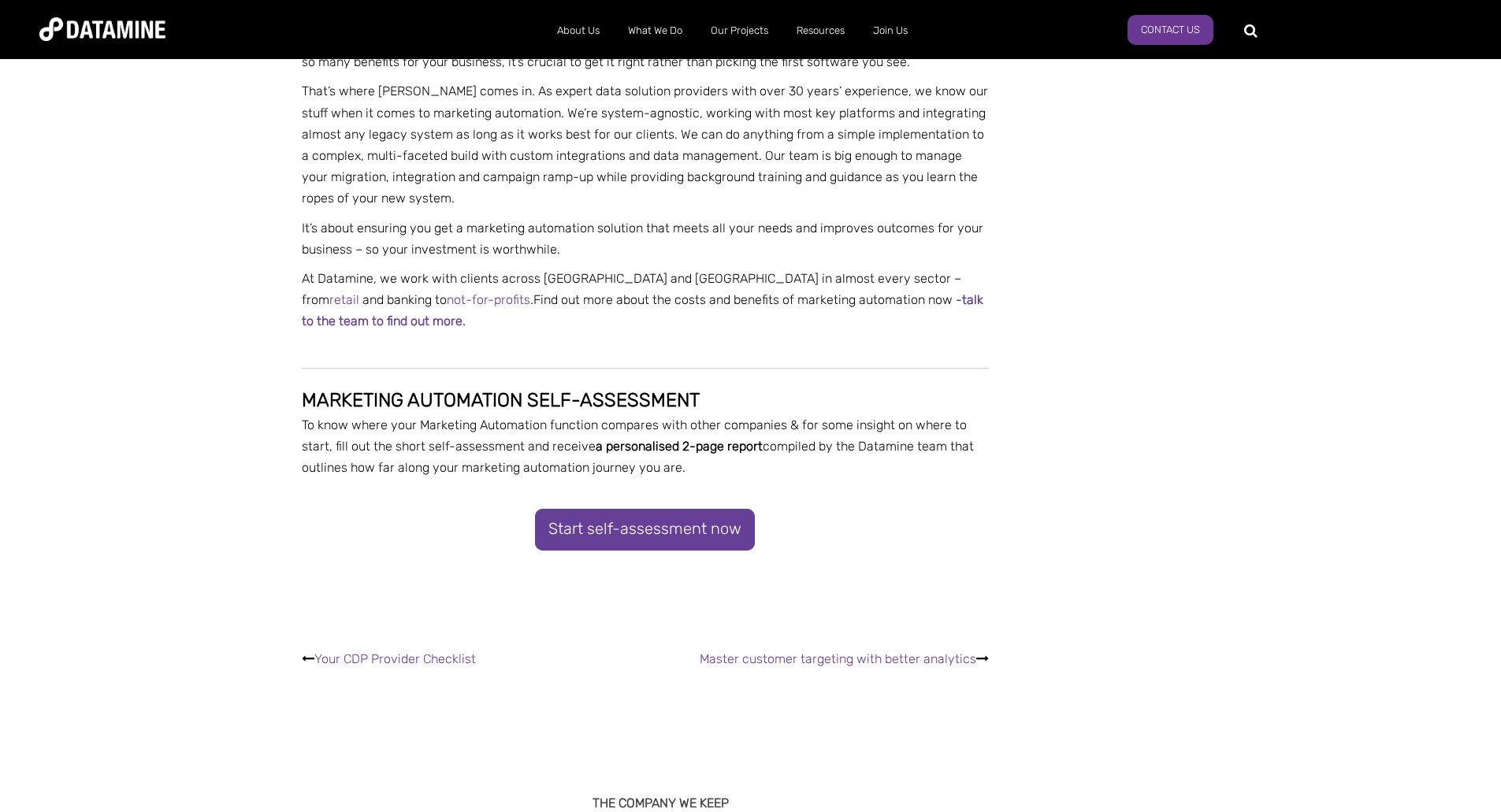
scroll to position [3385, 0]
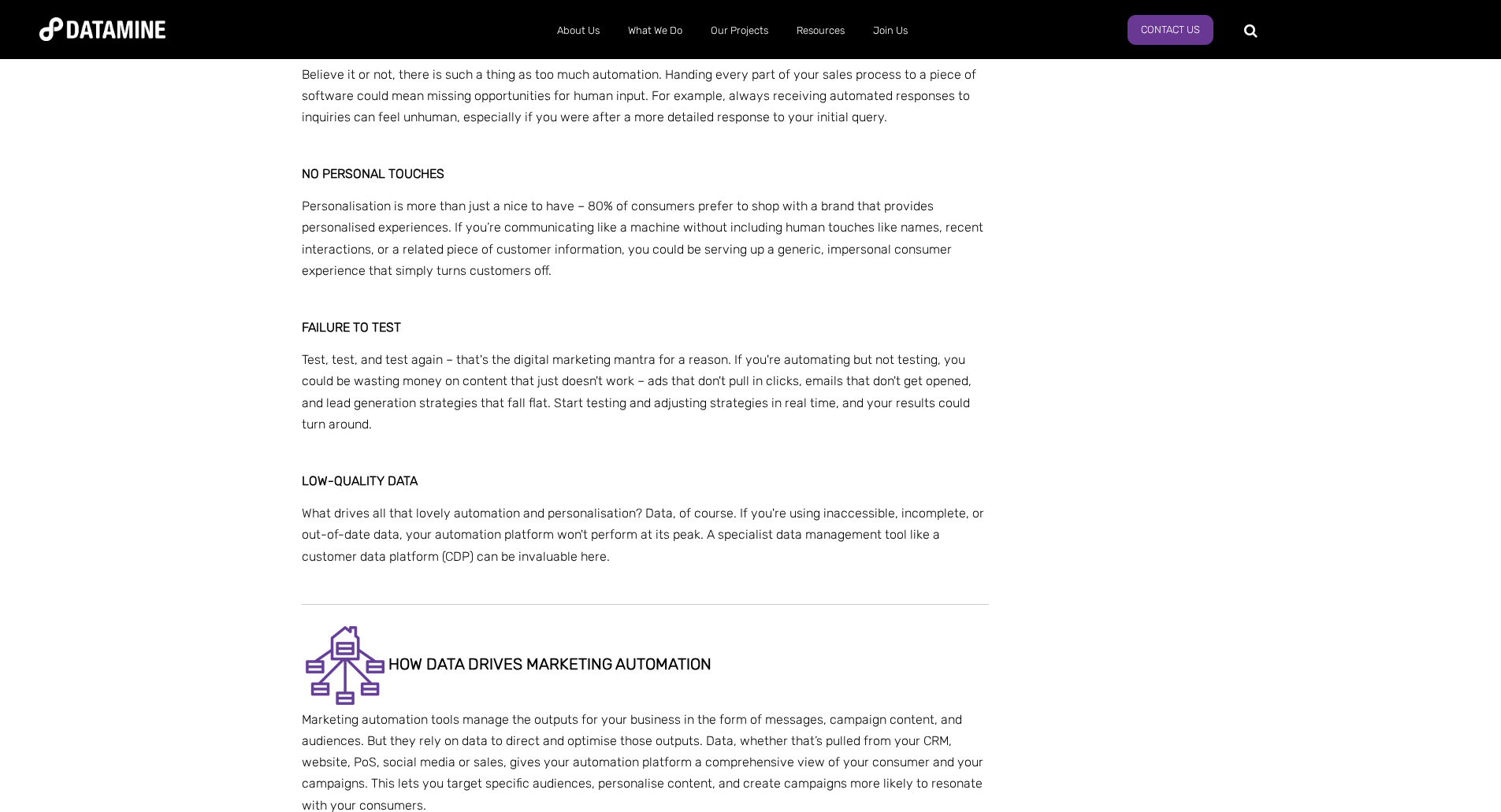
scroll to position [1099, 0]
